Goal: Transaction & Acquisition: Download file/media

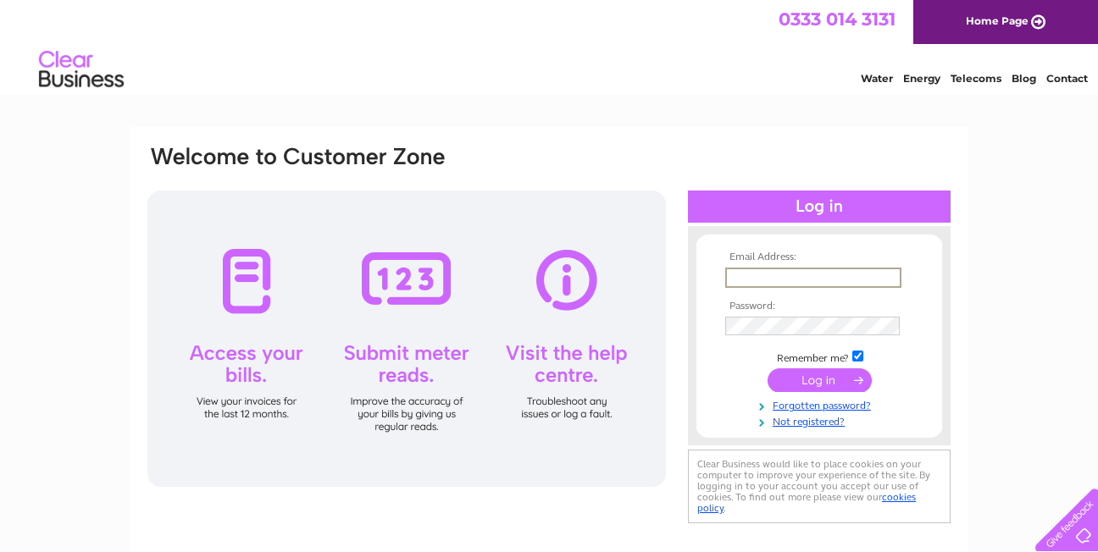
click at [815, 271] on input "text" at bounding box center [813, 278] width 176 height 20
type input "jgrieve@doigandsmith.co.uk"
click at [792, 275] on input "jgrieve@doigandsmith.co.uk" at bounding box center [813, 278] width 176 height 20
drag, startPoint x: 882, startPoint y: 275, endPoint x: 536, endPoint y: 237, distance: 348.6
click at [536, 237] on div "Email Address: jgrieve@doigandsmith.co.uk Password:" at bounding box center [549, 336] width 807 height 384
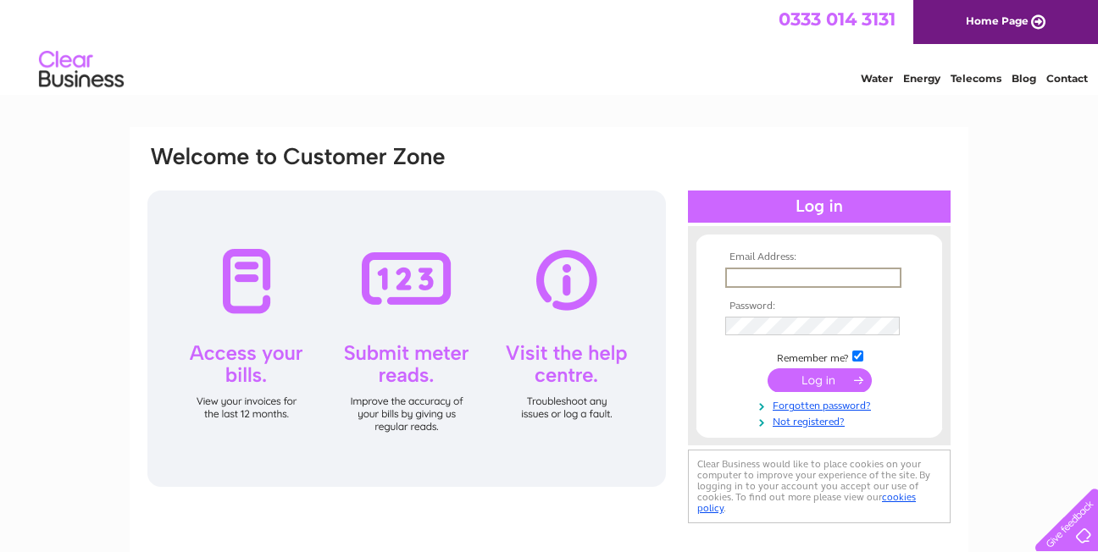
click at [765, 269] on input "text" at bounding box center [813, 278] width 176 height 20
type input "[EMAIL_ADDRESS][DOMAIN_NAME]"
click at [768, 369] on input "submit" at bounding box center [820, 381] width 104 height 24
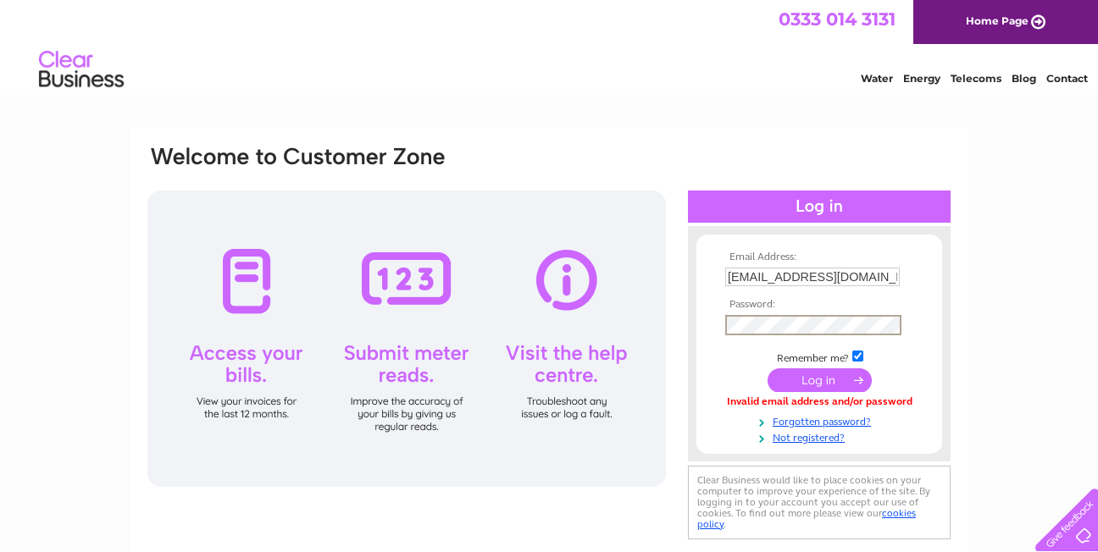
click at [768, 369] on input "submit" at bounding box center [820, 381] width 104 height 24
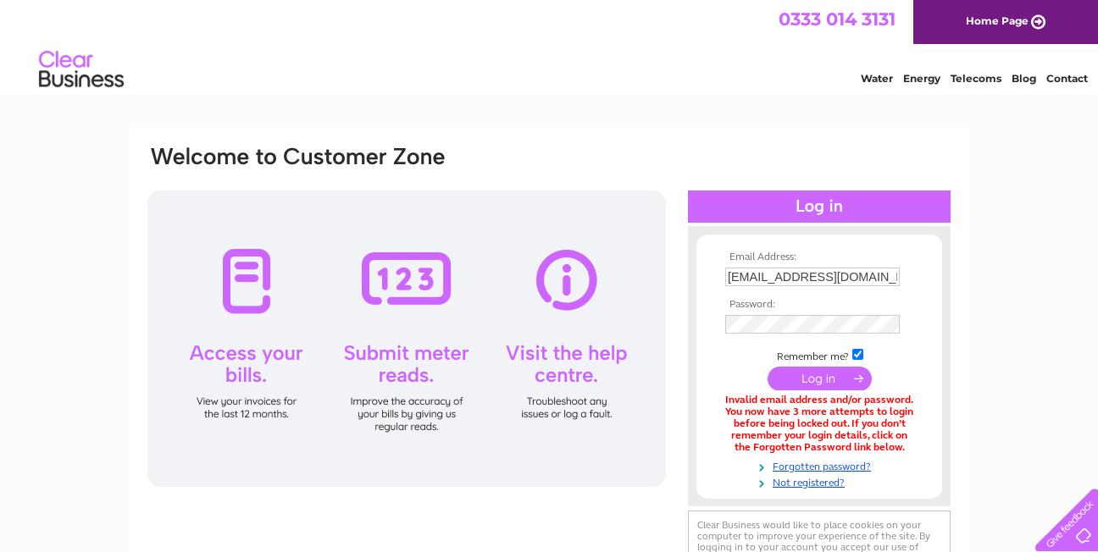
click at [813, 376] on input "submit" at bounding box center [820, 379] width 104 height 24
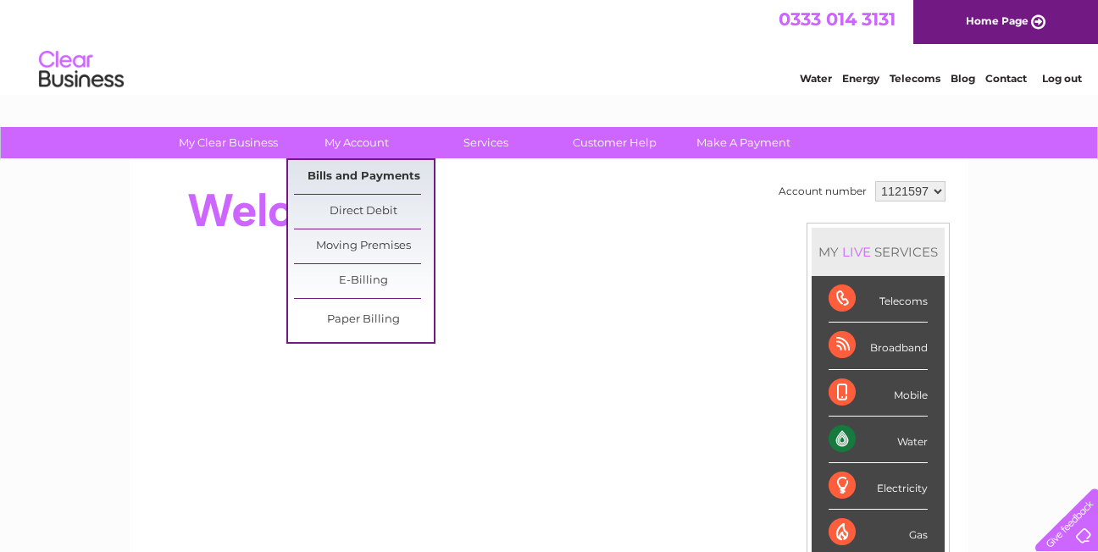
click at [362, 171] on link "Bills and Payments" at bounding box center [364, 177] width 140 height 34
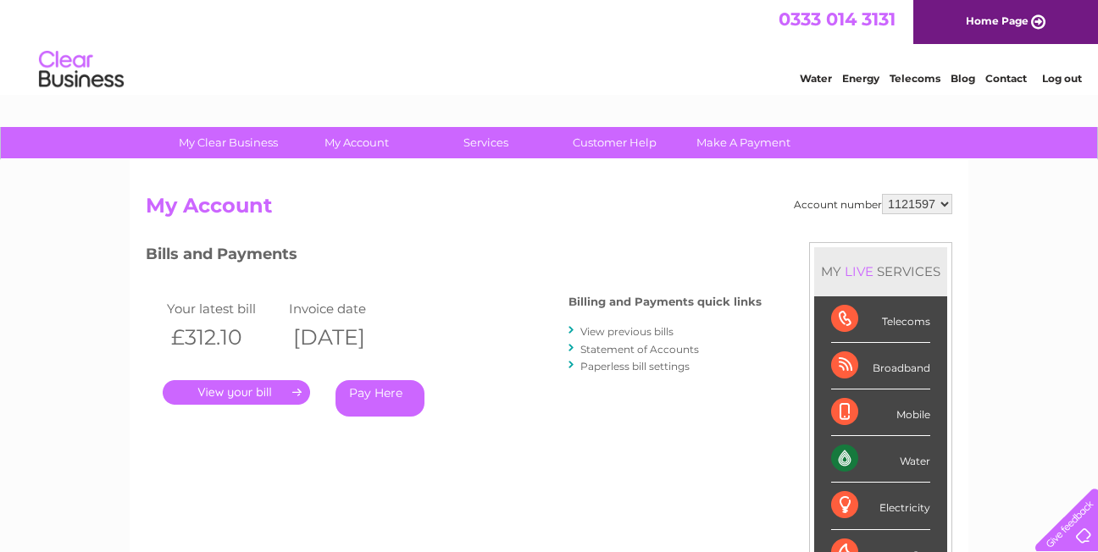
click at [252, 394] on link "." at bounding box center [236, 392] width 147 height 25
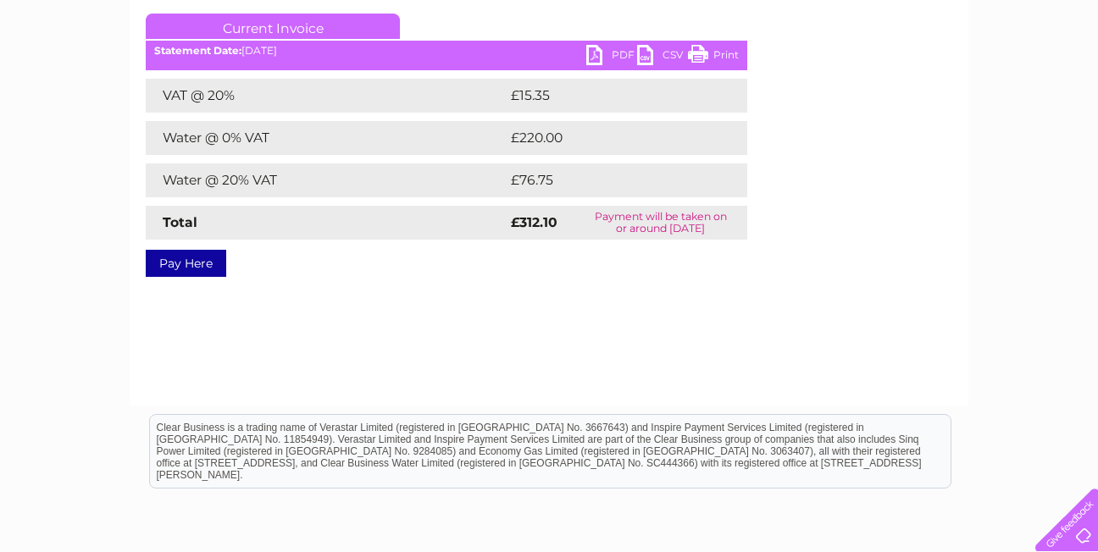
scroll to position [254, 0]
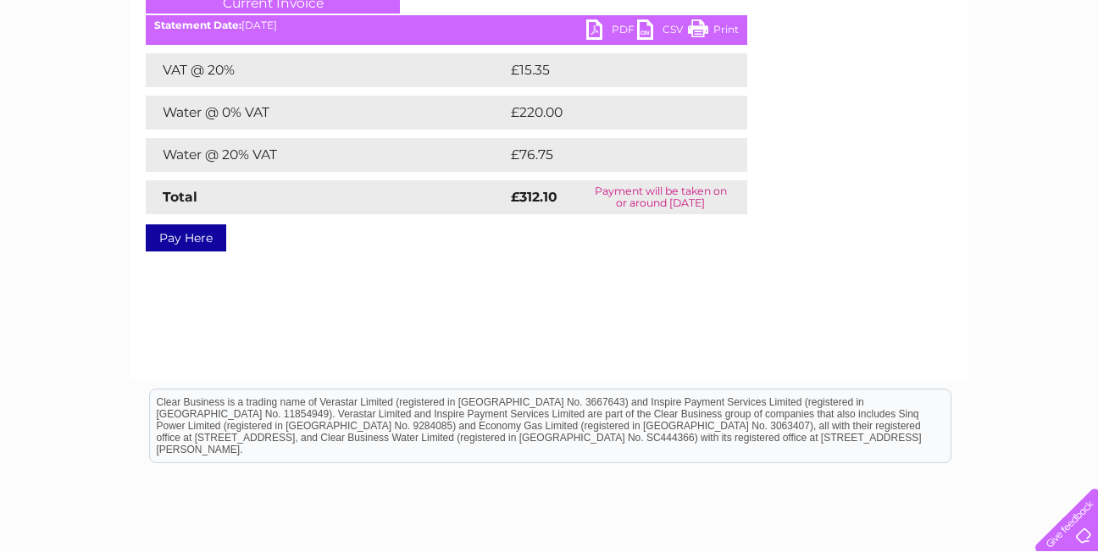
click at [643, 31] on link "CSV" at bounding box center [662, 31] width 51 height 25
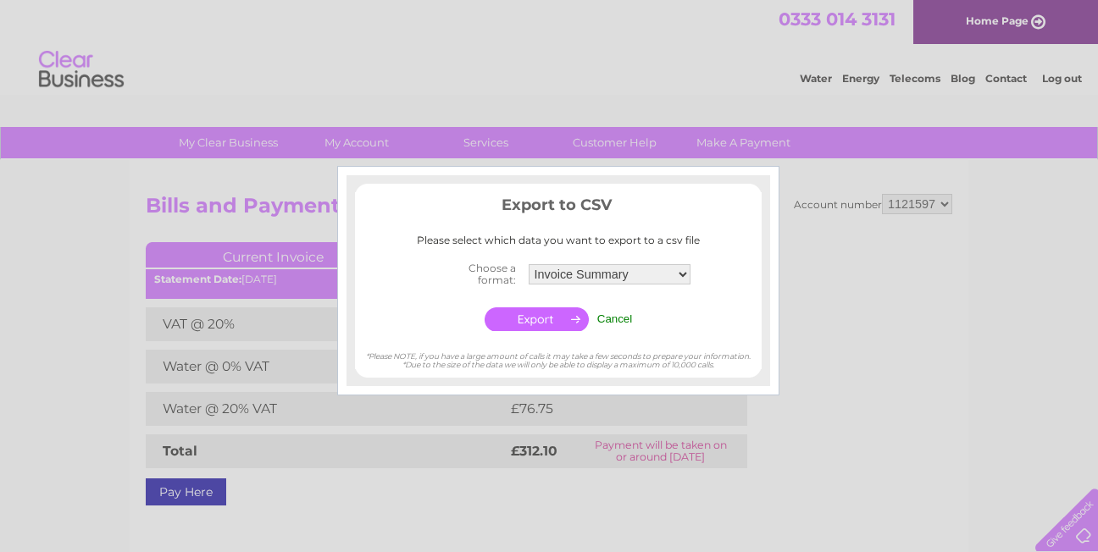
click at [680, 273] on select "Invoice Summary Service Charge Summary" at bounding box center [610, 274] width 162 height 20
click at [528, 264] on select "Invoice Summary Service Charge Summary" at bounding box center [610, 275] width 164 height 22
click at [568, 324] on input "button" at bounding box center [537, 320] width 104 height 24
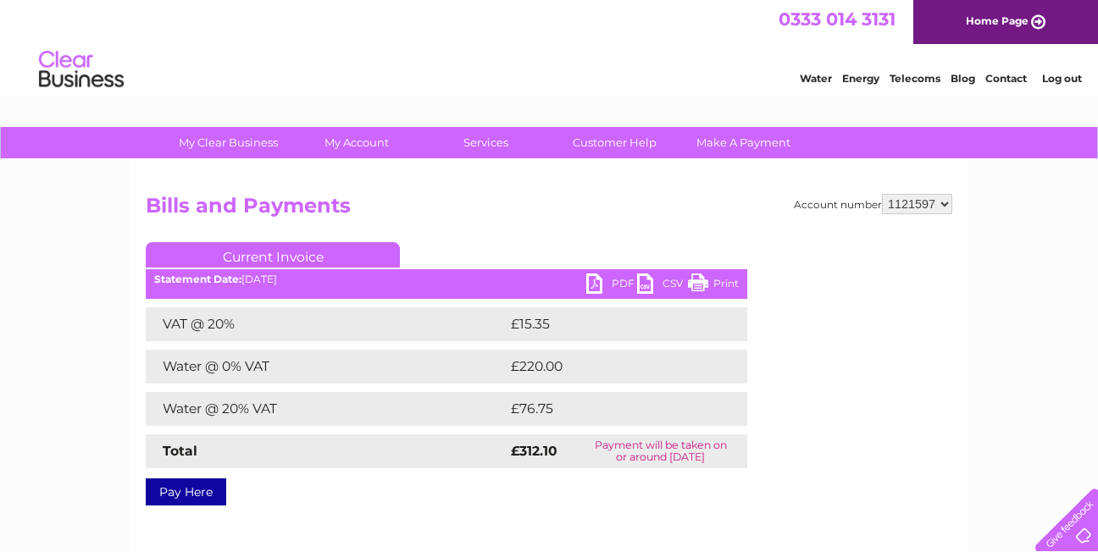
click at [642, 275] on link "CSV" at bounding box center [662, 286] width 51 height 25
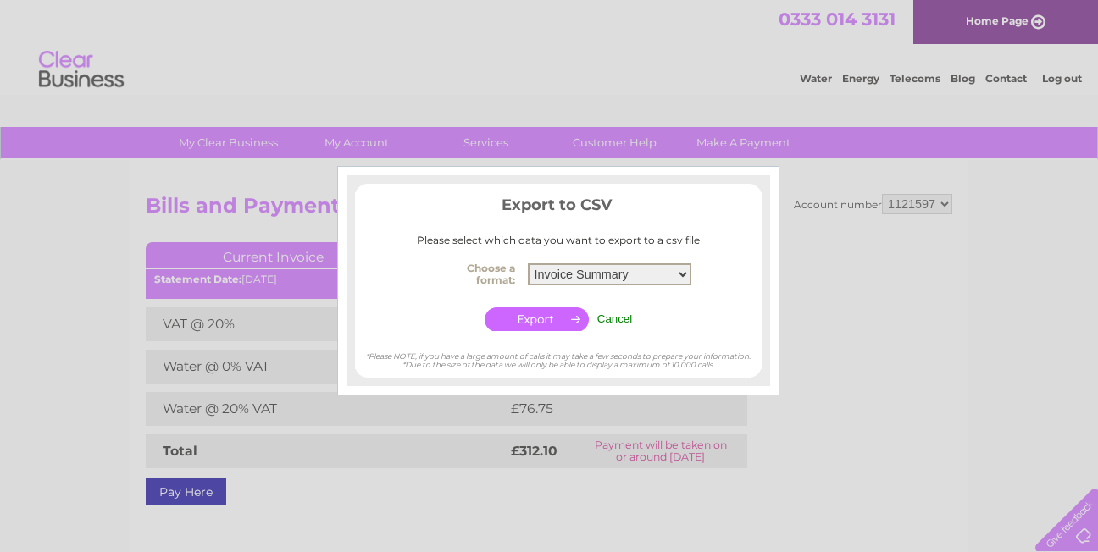
click at [681, 275] on select "Invoice Summary Service Charge Summary" at bounding box center [610, 275] width 164 height 22
click at [528, 264] on select "Invoice Summary Service Charge Summary" at bounding box center [610, 275] width 164 height 22
click at [525, 314] on input "button" at bounding box center [537, 320] width 104 height 24
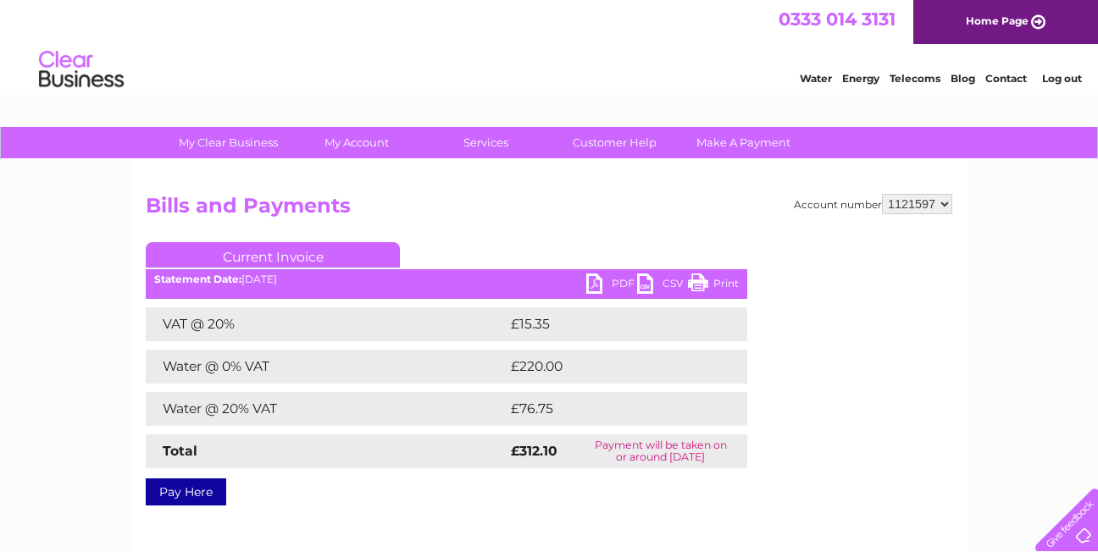
click at [654, 352] on td "£220.00" at bounding box center [612, 367] width 211 height 34
click at [727, 285] on link "Print" at bounding box center [713, 286] width 51 height 25
click at [591, 285] on link "PDF" at bounding box center [611, 286] width 51 height 25
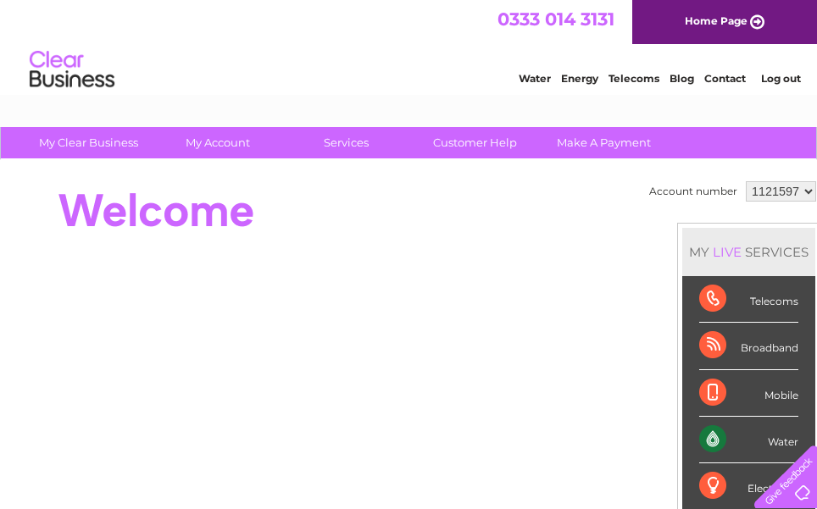
click at [786, 72] on link "Log out" at bounding box center [781, 78] width 40 height 13
